Goal: Task Accomplishment & Management: Use online tool/utility

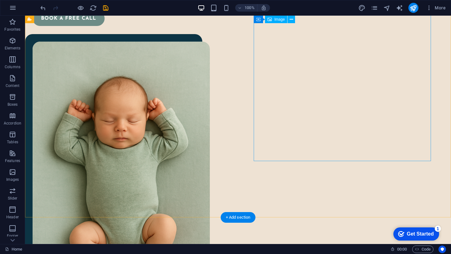
scroll to position [173, 0]
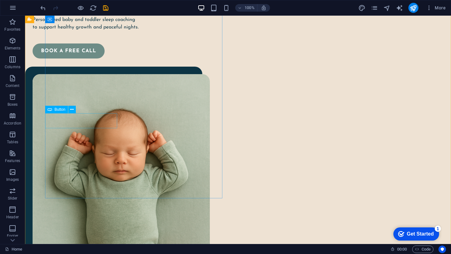
click at [101, 59] on div "Book a free call" at bounding box center [118, 51] width 170 height 15
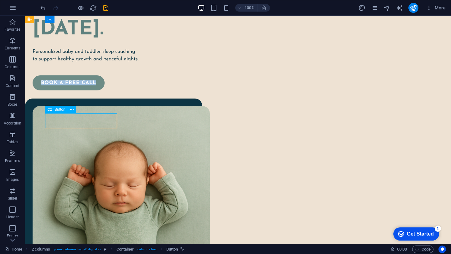
select select "px"
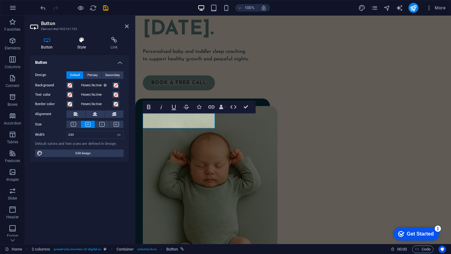
click at [81, 48] on h4 "Style" at bounding box center [82, 43] width 33 height 13
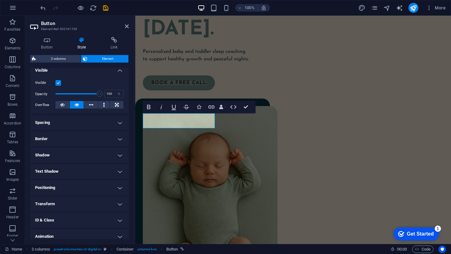
scroll to position [70, 0]
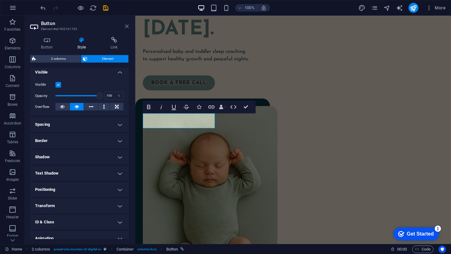
click at [127, 26] on icon at bounding box center [127, 26] width 4 height 5
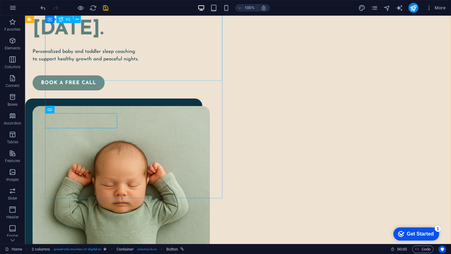
scroll to position [173, 0]
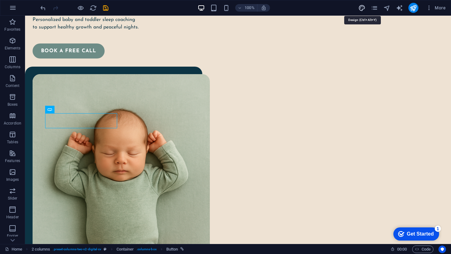
click at [362, 7] on icon "design" at bounding box center [361, 7] width 7 height 7
select select "rem"
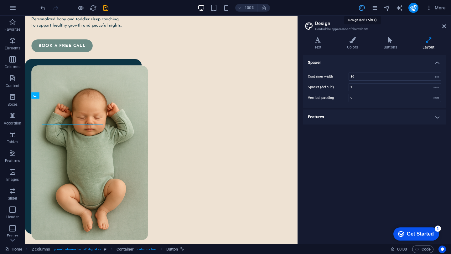
scroll to position [142, 0]
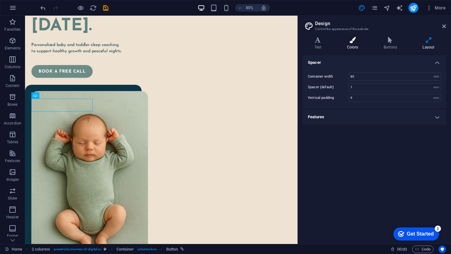
click at [357, 39] on icon at bounding box center [352, 40] width 34 height 6
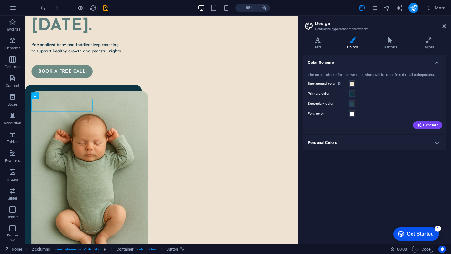
click at [334, 142] on h4 "Personal Colors" at bounding box center [374, 142] width 143 height 15
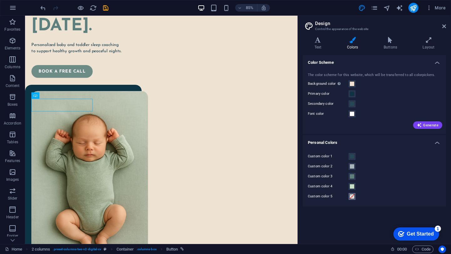
click at [354, 198] on span at bounding box center [351, 196] width 5 height 5
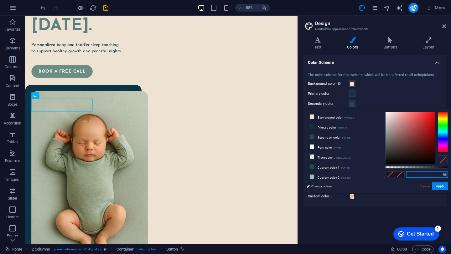
click at [417, 173] on input "text" at bounding box center [427, 175] width 42 height 6
paste input "7ba098"
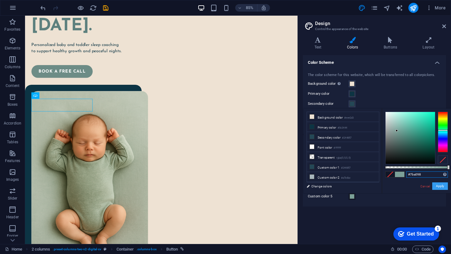
type input "#7ba098"
click at [436, 186] on button "Apply" at bounding box center [440, 187] width 16 height 8
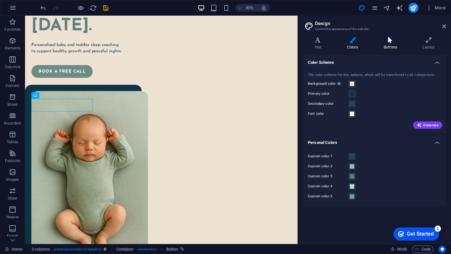
click at [392, 47] on h4 "Buttons" at bounding box center [391, 43] width 39 height 13
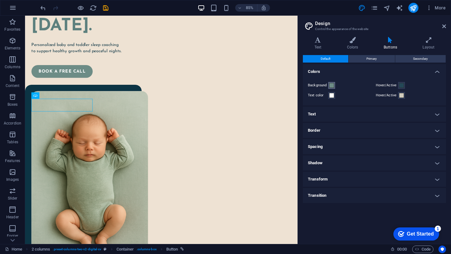
click at [331, 84] on span at bounding box center [331, 85] width 5 height 5
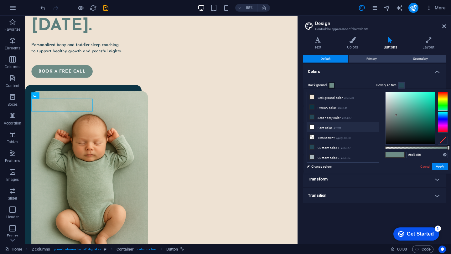
scroll to position [27, 0]
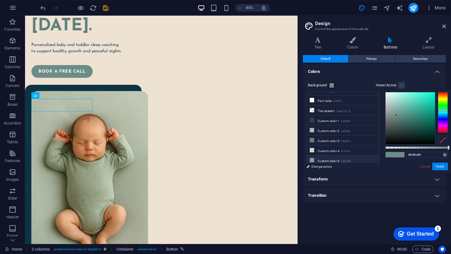
click at [330, 157] on li "Custom color 5 #7ba098" at bounding box center [343, 161] width 72 height 10
type input "#7ba098"
click at [337, 158] on li "Custom color 5 #7ba098" at bounding box center [343, 161] width 72 height 10
click at [436, 166] on button "Apply" at bounding box center [440, 167] width 16 height 8
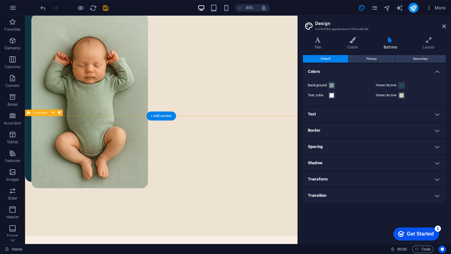
scroll to position [225, 0]
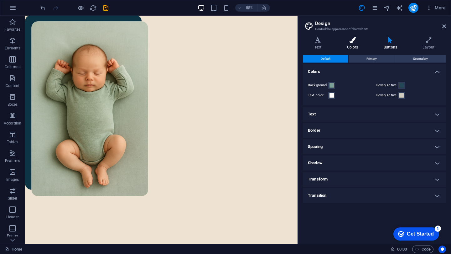
click at [351, 40] on icon at bounding box center [352, 40] width 34 height 6
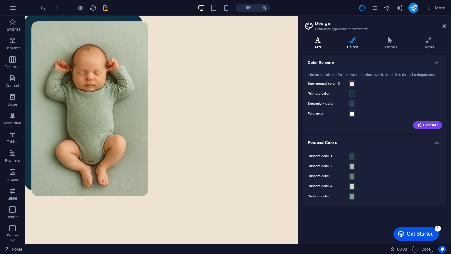
click at [320, 42] on icon at bounding box center [318, 40] width 30 height 6
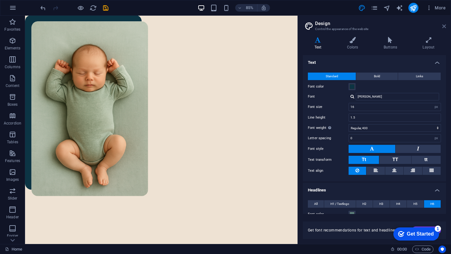
click at [445, 26] on icon at bounding box center [444, 26] width 4 height 5
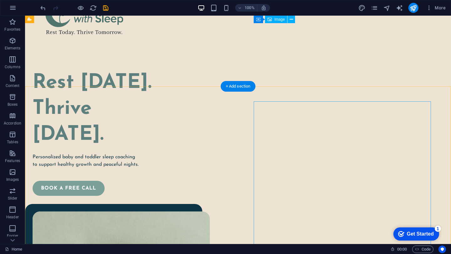
scroll to position [0, 0]
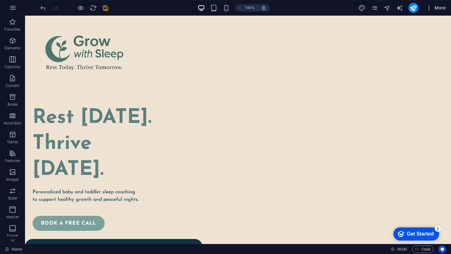
click at [438, 8] on span "More" at bounding box center [436, 8] width 20 height 6
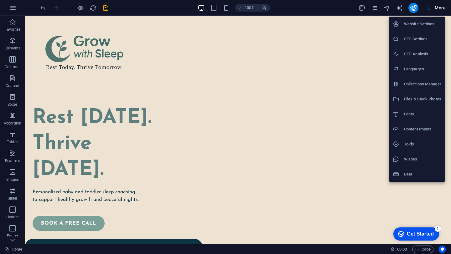
click at [317, 54] on div at bounding box center [225, 127] width 451 height 254
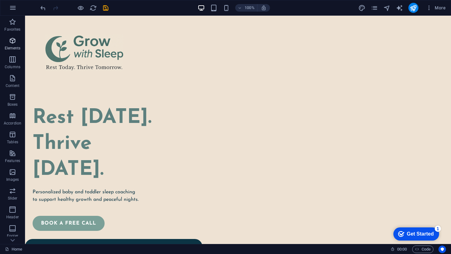
click at [14, 44] on icon "button" at bounding box center [13, 41] width 8 height 8
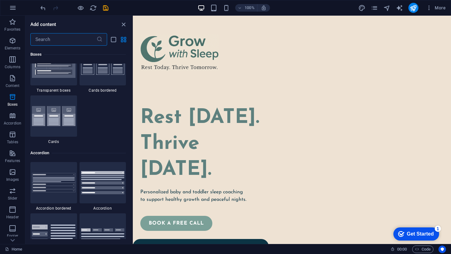
scroll to position [2083, 0]
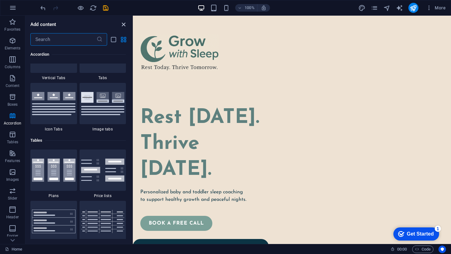
click at [123, 24] on icon "close panel" at bounding box center [123, 24] width 7 height 7
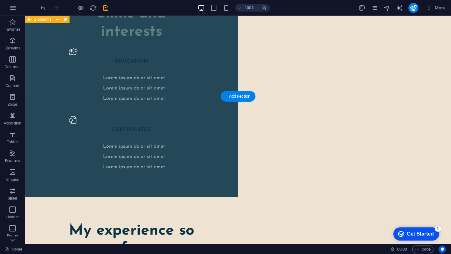
scroll to position [1206, 0]
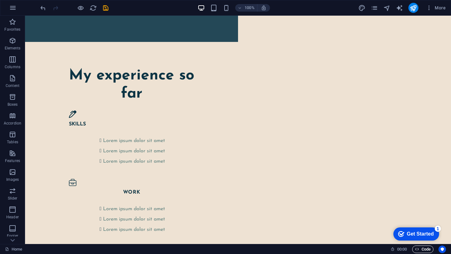
click at [421, 249] on span "Code" at bounding box center [423, 250] width 16 height 8
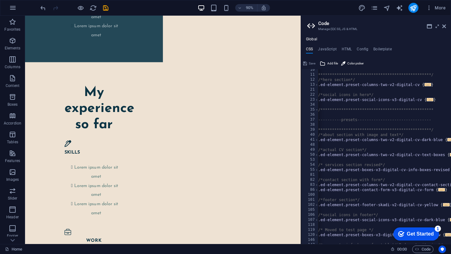
scroll to position [0, 0]
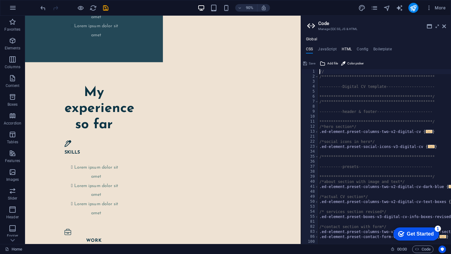
click at [342, 47] on h4 "HTML" at bounding box center [347, 50] width 10 height 7
type textarea "<a href="#main-content" class="wv-link-content button">Skip to main content</a>"
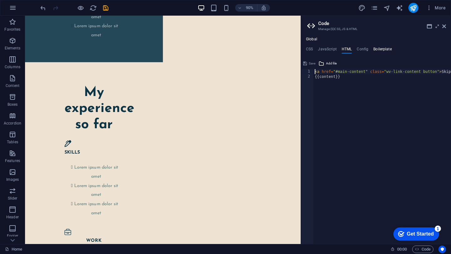
click at [385, 47] on h4 "Boilerplate" at bounding box center [382, 50] width 18 height 7
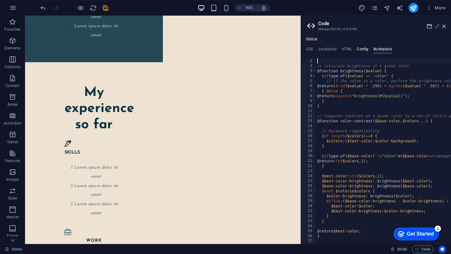
click at [362, 49] on h4 "Config" at bounding box center [363, 50] width 12 height 7
type textarea "$color-background: #eee2d3;"
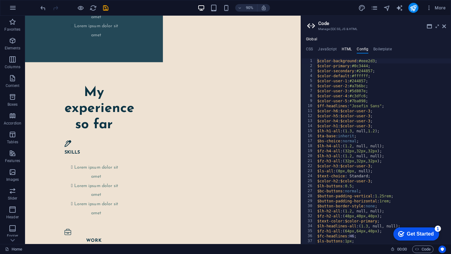
click at [345, 49] on h4 "HTML" at bounding box center [347, 50] width 10 height 7
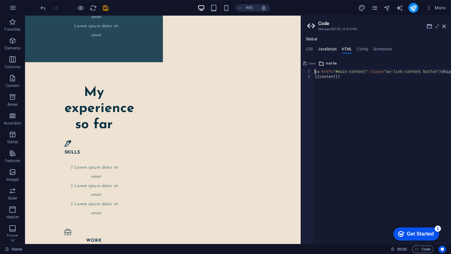
click at [327, 47] on h4 "JavaScript" at bounding box center [327, 50] width 18 height 7
click at [311, 48] on h4 "CSS" at bounding box center [309, 50] width 7 height 7
